Goal: Information Seeking & Learning: Learn about a topic

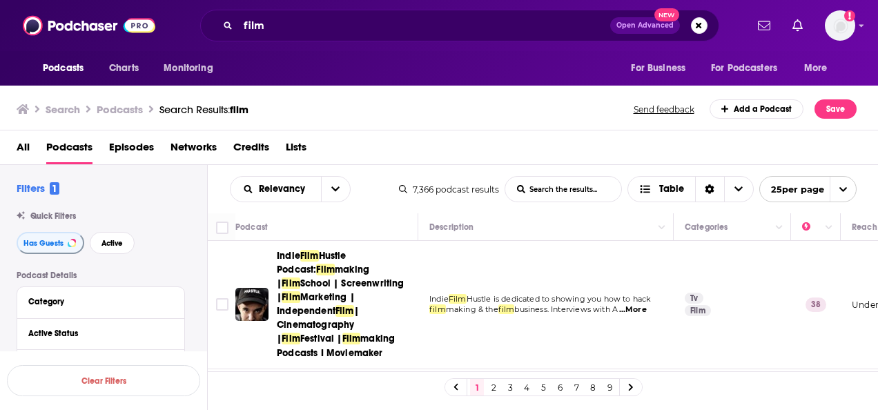
click at [339, 277] on span "Indie Film Hustle Podcast: Film making | Film School | Screenwriting | Film Mar…" at bounding box center [345, 304] width 137 height 110
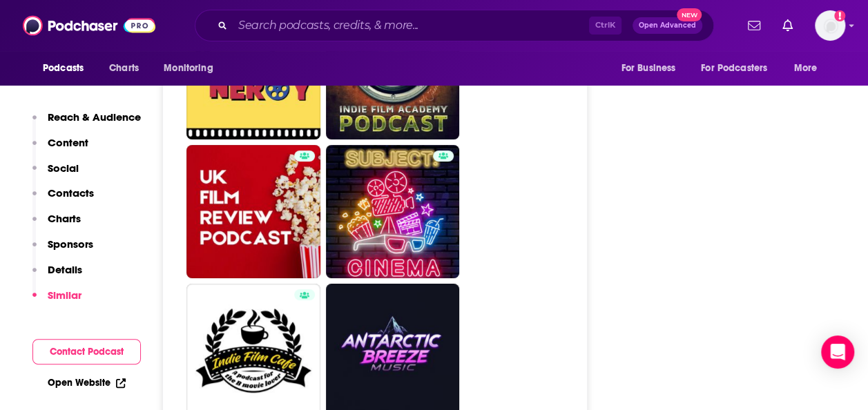
scroll to position [2773, 0]
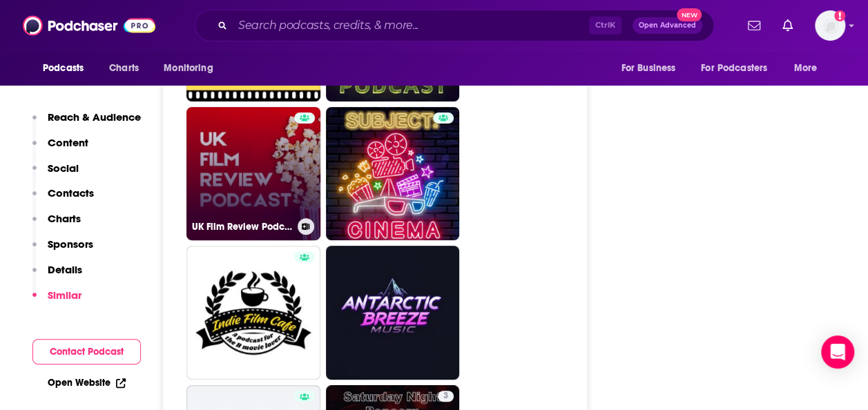
click at [203, 167] on link "UK Film Review Podcast" at bounding box center [253, 174] width 134 height 134
type input "[URL][DOMAIN_NAME]"
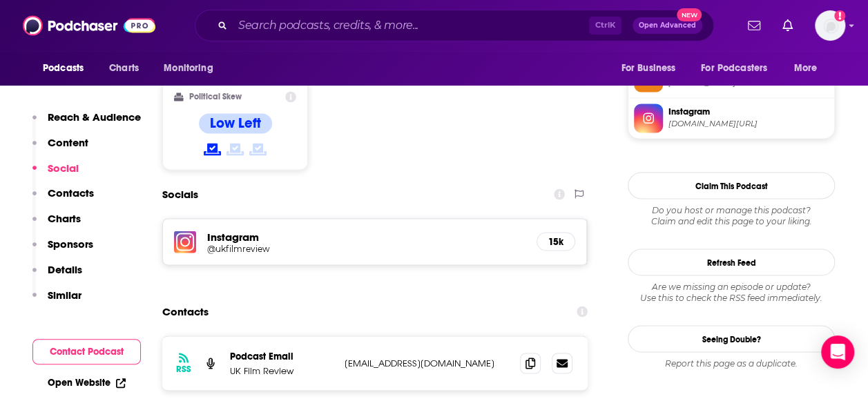
scroll to position [1163, 0]
